Goal: Find specific page/section: Find specific page/section

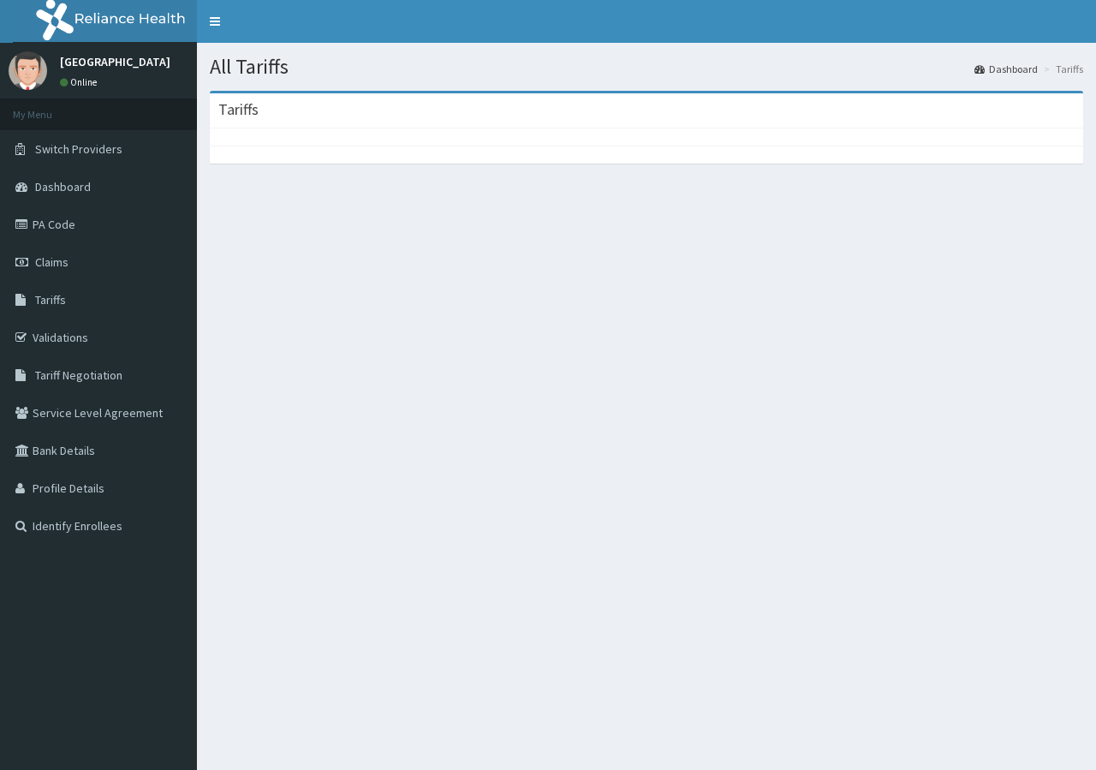
click at [39, 295] on span "Tariffs" at bounding box center [50, 299] width 31 height 15
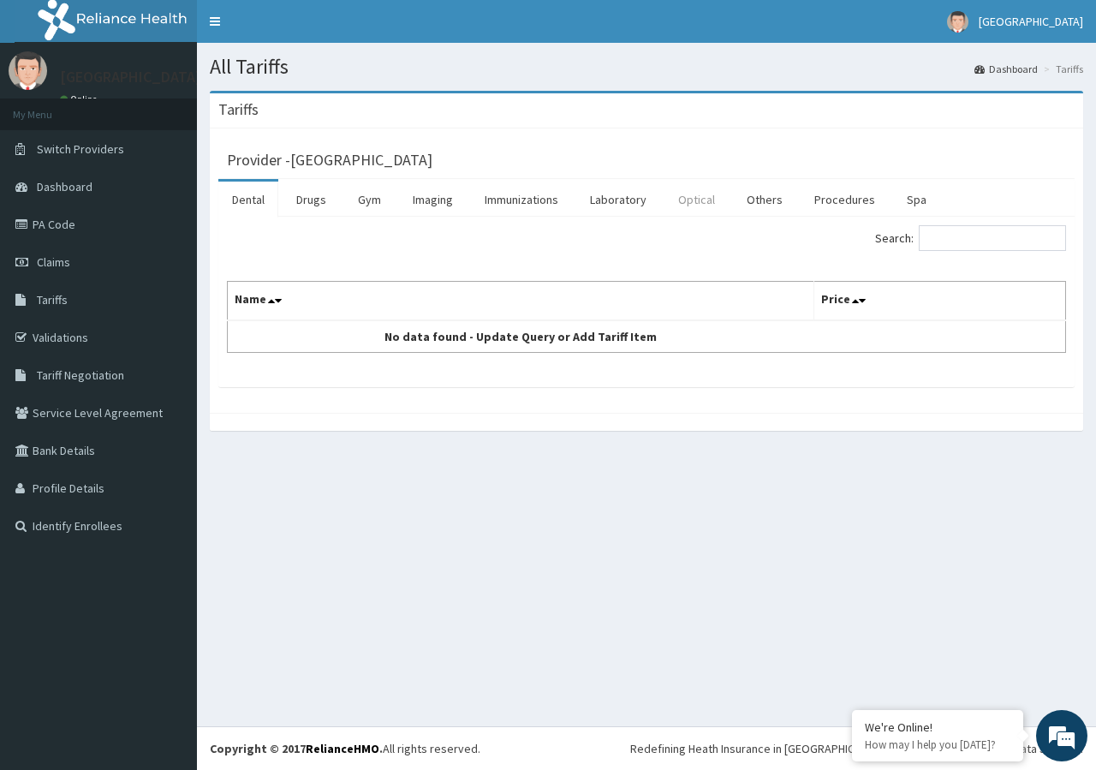
click at [701, 200] on link "Optical" at bounding box center [696, 199] width 64 height 36
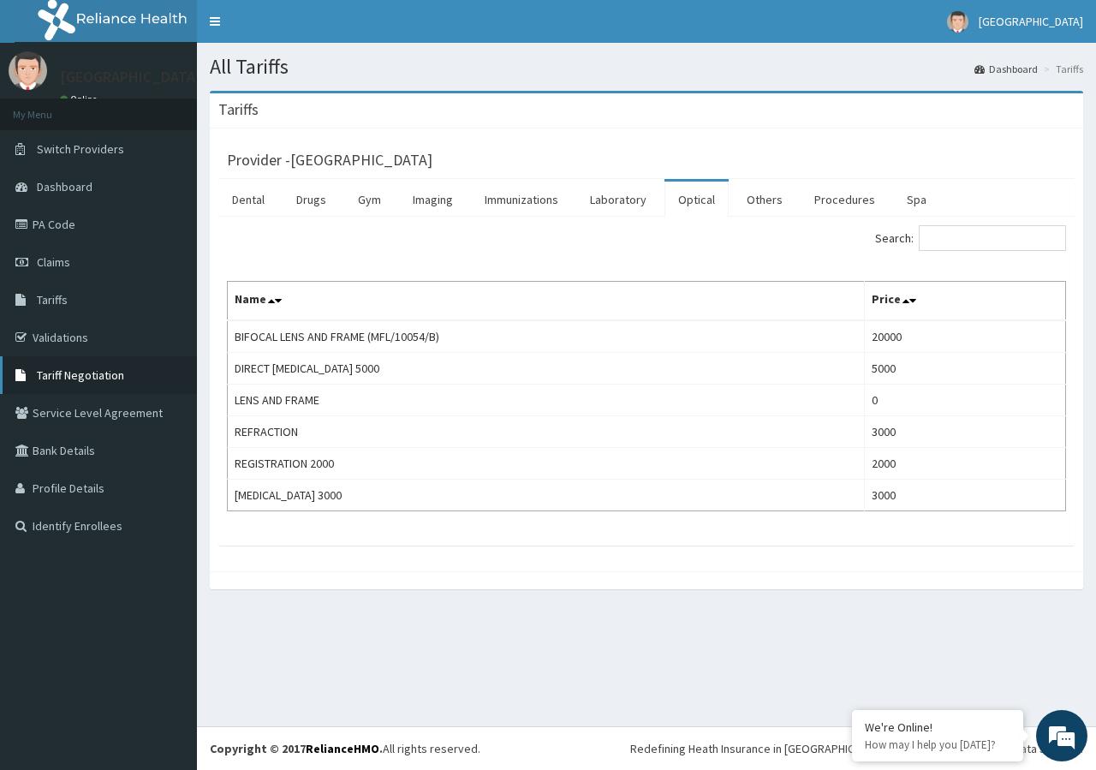
click at [43, 375] on span "Tariff Negotiation" at bounding box center [80, 374] width 87 height 15
